Goal: Task Accomplishment & Management: Complete application form

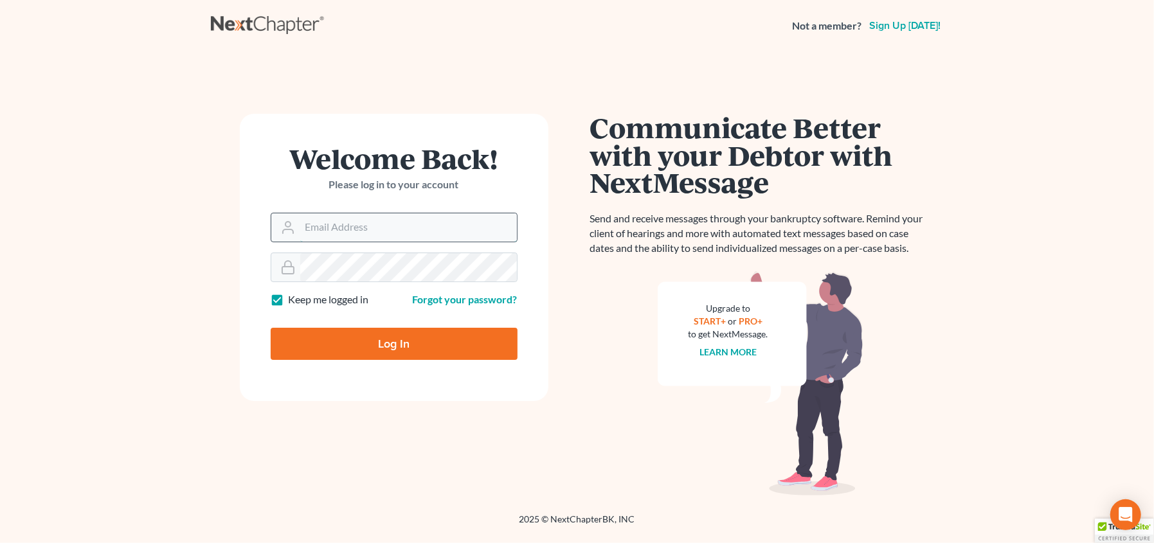
click at [361, 233] on input "Email Address" at bounding box center [408, 227] width 217 height 28
type input "[EMAIL_ADDRESS][DOMAIN_NAME]"
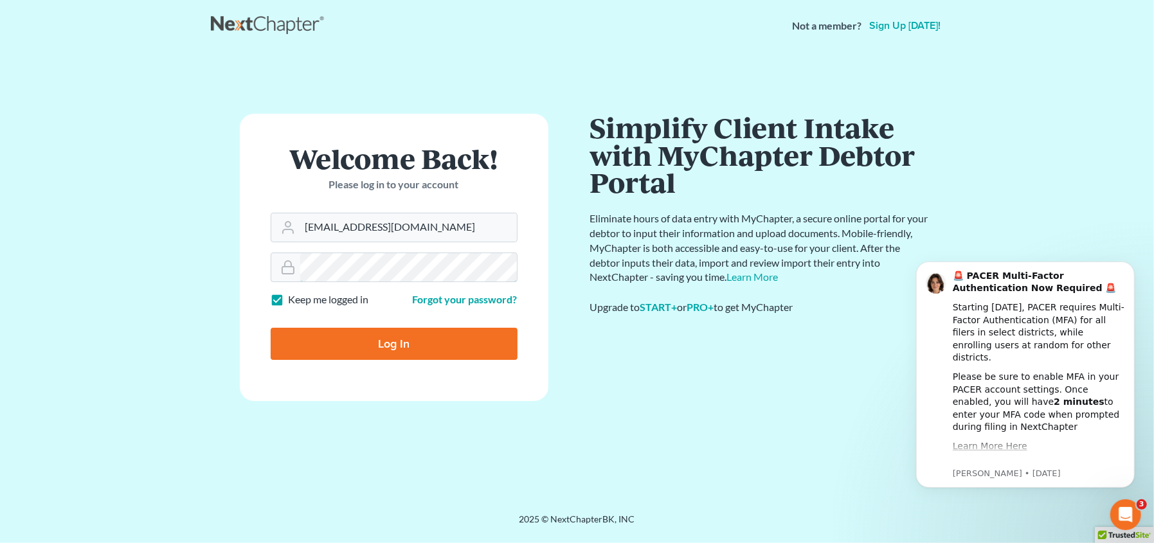
click at [271, 328] on input "Log In" at bounding box center [394, 344] width 247 height 32
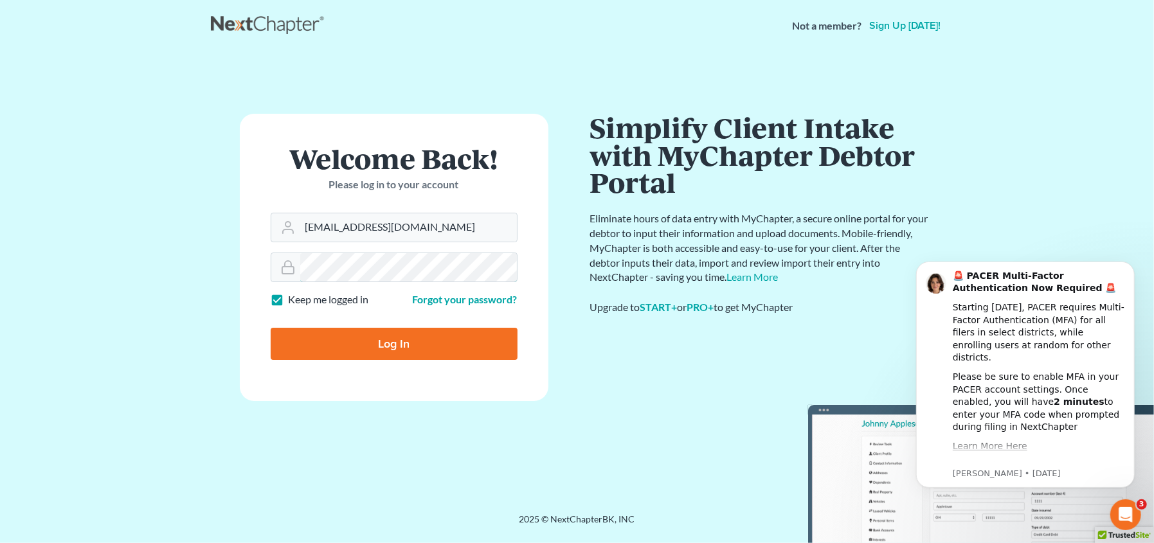
type input "Thinking..."
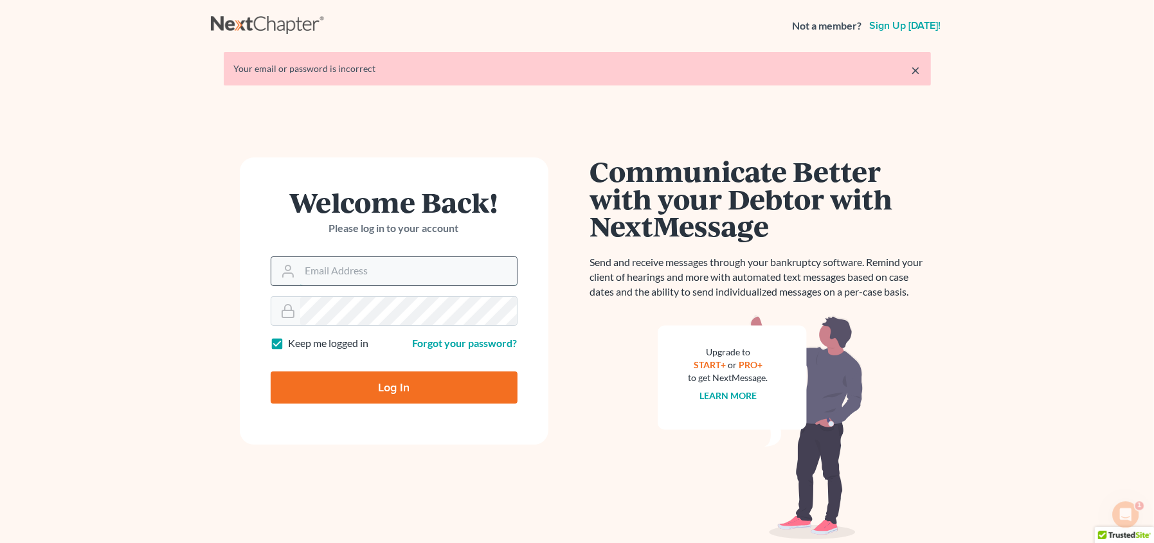
click at [320, 267] on input "Email Address" at bounding box center [408, 271] width 217 height 28
type input "[EMAIL_ADDRESS][DOMAIN_NAME]"
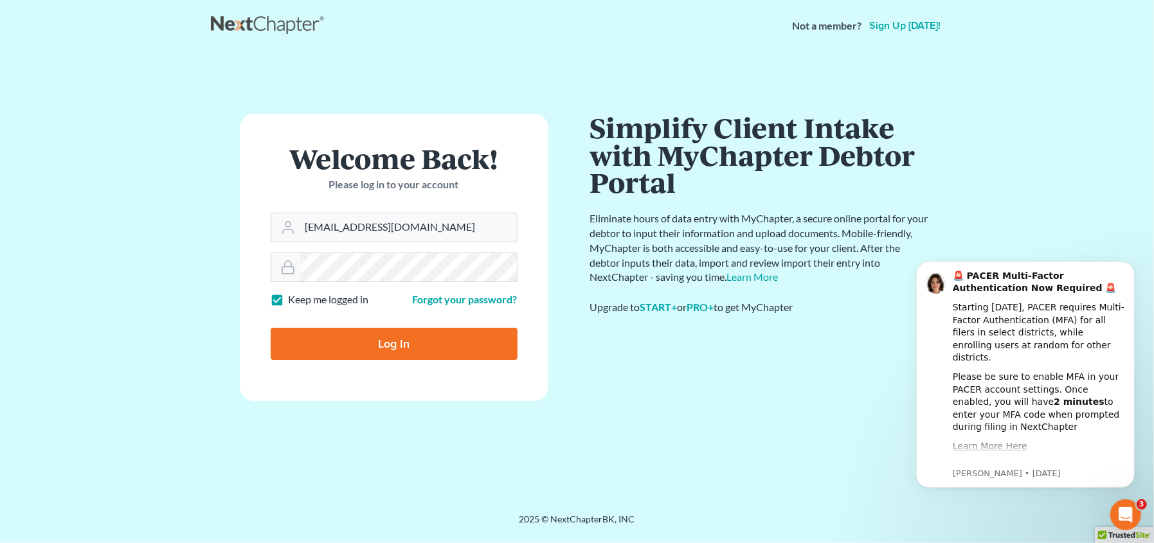
click at [271, 328] on input "Log In" at bounding box center [394, 344] width 247 height 32
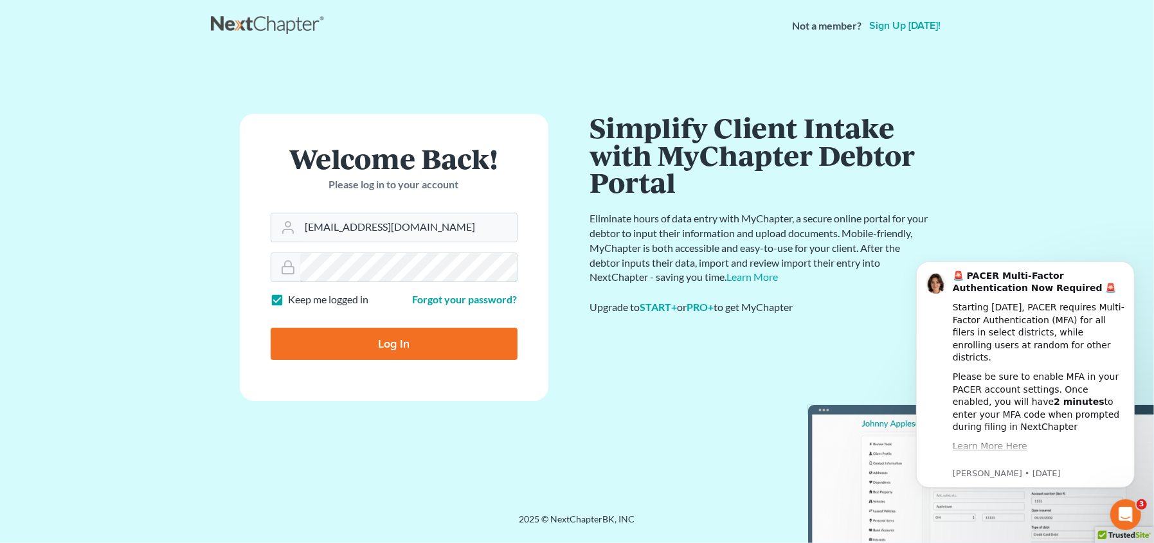
type input "Thinking..."
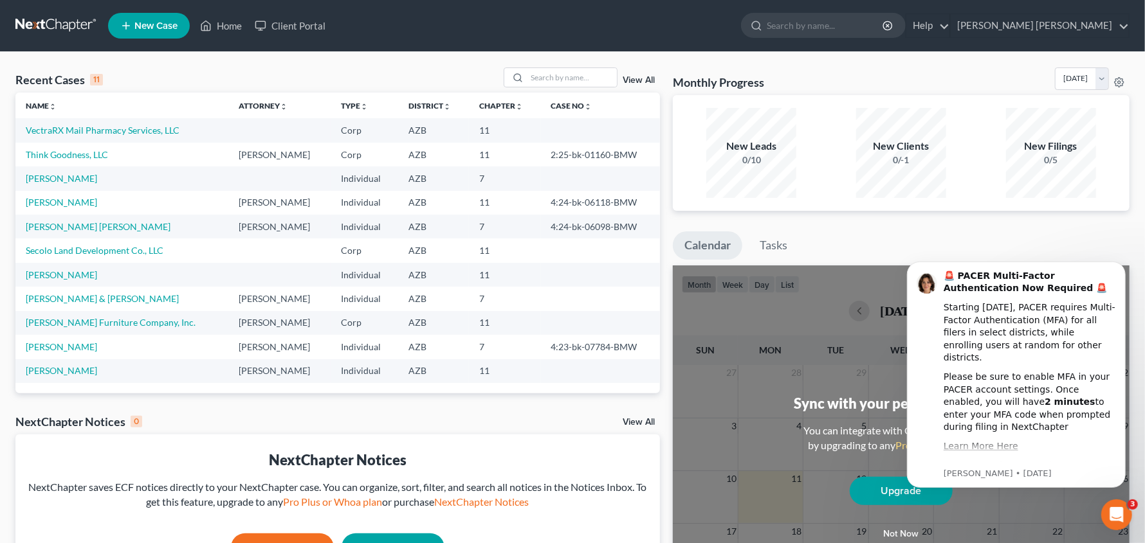
click at [153, 25] on span "New Case" at bounding box center [155, 26] width 43 height 10
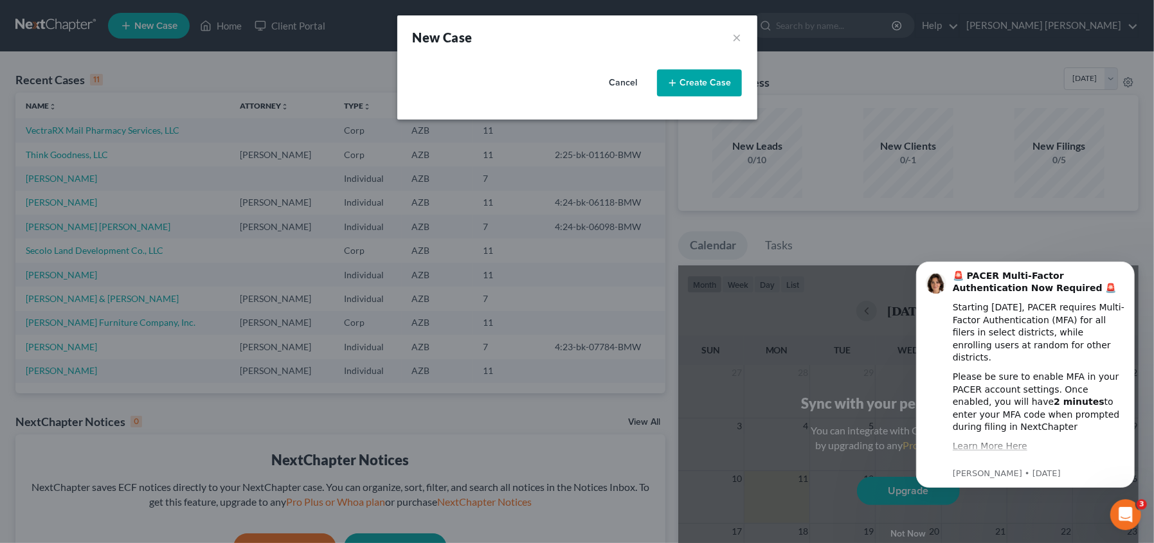
select select "4"
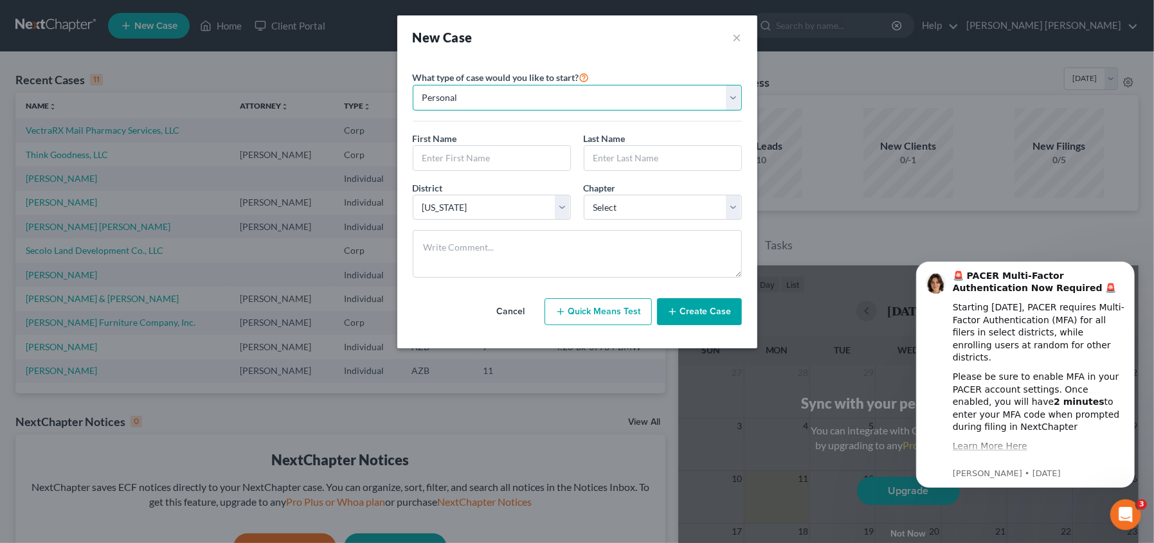
click at [521, 103] on select "Personal Business" at bounding box center [577, 98] width 329 height 26
click at [413, 85] on select "Personal Business" at bounding box center [577, 98] width 329 height 26
click at [487, 151] on input "text" at bounding box center [491, 158] width 157 height 24
type input "[PERSON_NAME]"
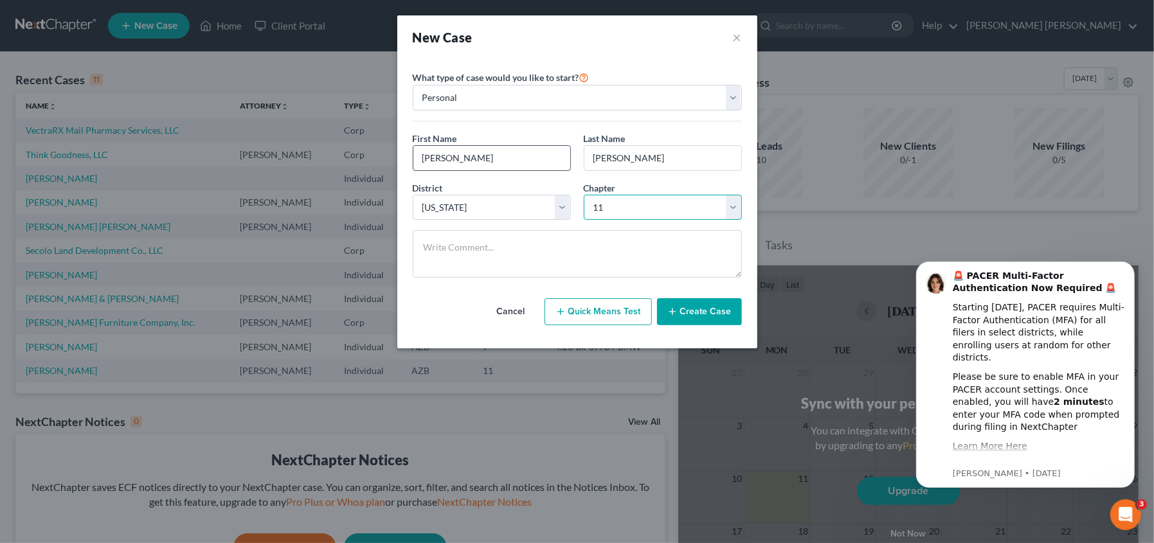
select select "0"
click at [704, 311] on button "Create Case" at bounding box center [699, 311] width 85 height 27
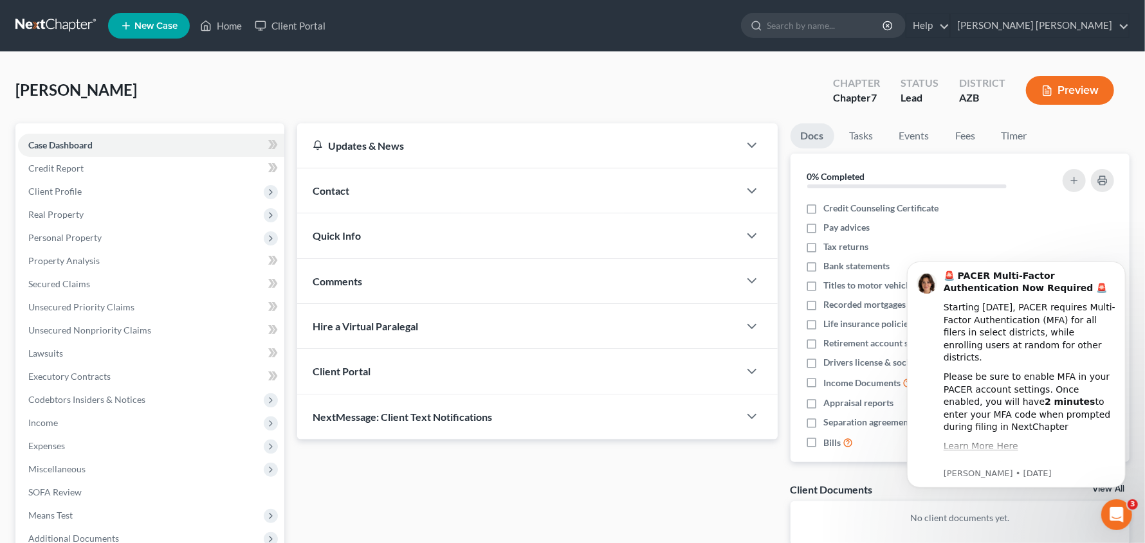
drag, startPoint x: 599, startPoint y: 471, endPoint x: 605, endPoint y: 472, distance: 6.5
click at [599, 472] on div "Updates & News × [US_STATE]: Faster Filing Times! Updates have been made to Nex…" at bounding box center [537, 344] width 493 height 442
click at [1087, 479] on div "🚨 PACER Multi-Factor Authentication Now Required 🚨 Starting [DATE], PACER requi…" at bounding box center [1015, 374] width 219 height 226
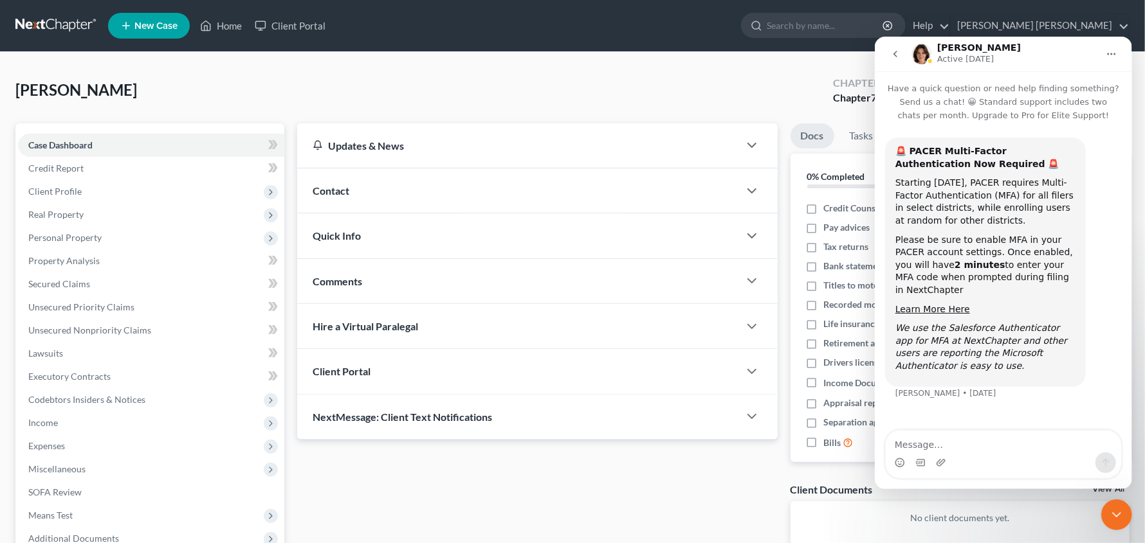
click at [897, 53] on icon "go back" at bounding box center [894, 53] width 10 height 10
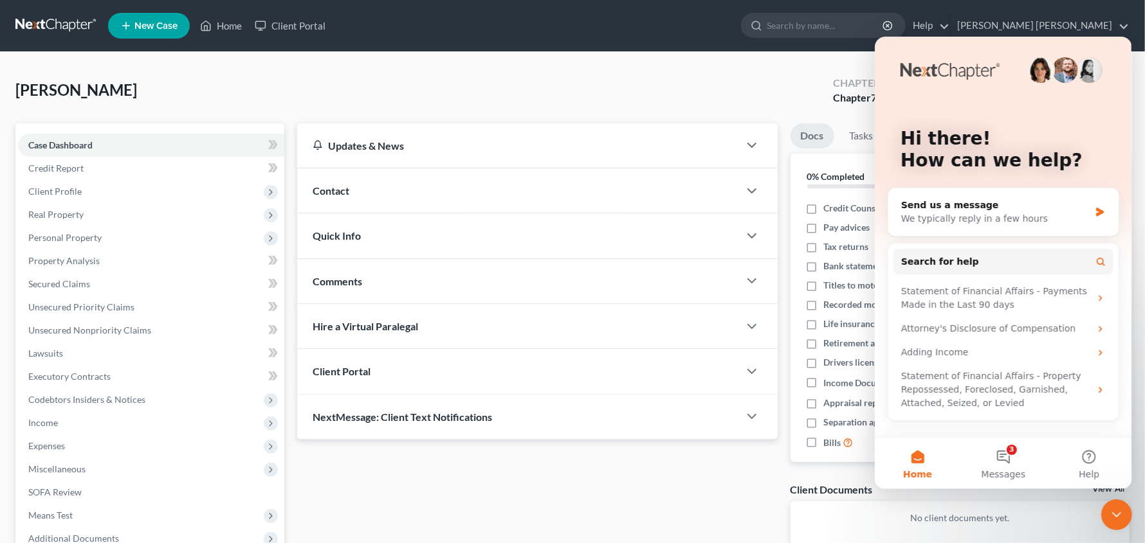
click at [612, 92] on div "[PERSON_NAME] Upgraded Chapter Chapter 7 Status Lead District [GEOGRAPHIC_DATA]…" at bounding box center [572, 96] width 1114 height 56
click at [920, 474] on span "Home" at bounding box center [916, 473] width 29 height 9
click at [660, 68] on div "[PERSON_NAME] Upgraded Chapter Chapter 7 Status Lead District [GEOGRAPHIC_DATA]…" at bounding box center [572, 96] width 1114 height 56
drag, startPoint x: 1127, startPoint y: 520, endPoint x: 2230, endPoint y: 1022, distance: 1212.3
click at [1127, 520] on div "Close Intercom Messenger" at bounding box center [1115, 514] width 31 height 31
